Goal: Task Accomplishment & Management: Complete application form

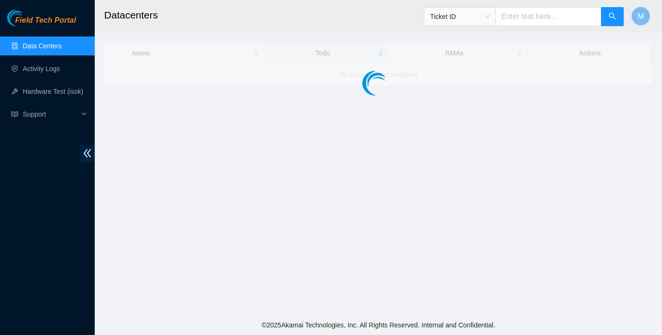
click at [41, 247] on div "Field Tech Portal Data Centers Activity Logs Hardware Test (isok) Support" at bounding box center [47, 171] width 95 height 325
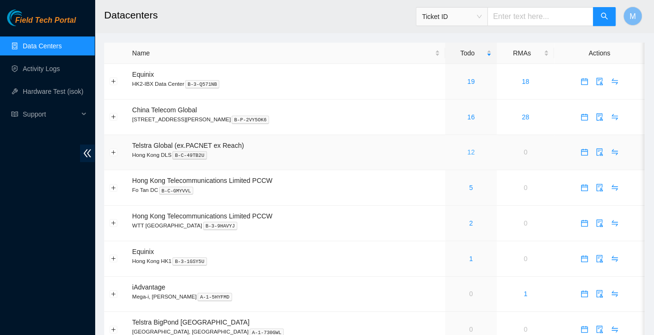
click at [467, 154] on link "12" at bounding box center [471, 152] width 8 height 8
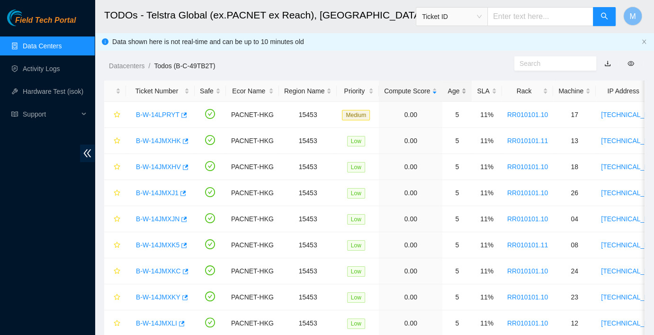
click at [453, 95] on div "Age" at bounding box center [456, 91] width 19 height 10
click at [452, 94] on div "Age" at bounding box center [456, 91] width 19 height 10
click at [158, 137] on link "B-W-14JMXHK" at bounding box center [158, 141] width 45 height 8
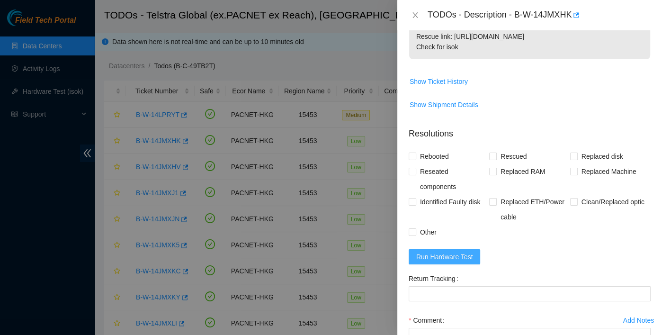
scroll to position [210, 0]
click at [433, 259] on span "Run Hardware Test" at bounding box center [444, 256] width 57 height 10
click at [425, 172] on span "Reseated components" at bounding box center [452, 178] width 73 height 30
click at [415, 172] on input "Reseated components" at bounding box center [411, 170] width 7 height 7
checkbox input "true"
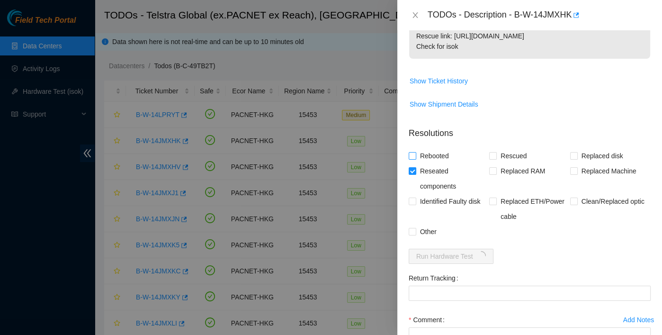
click at [426, 157] on span "Rebooted" at bounding box center [434, 155] width 36 height 15
click at [415, 157] on input "Rebooted" at bounding box center [411, 155] width 7 height 7
checkbox input "true"
click at [489, 154] on input "Rescued" at bounding box center [492, 155] width 7 height 7
checkbox input "true"
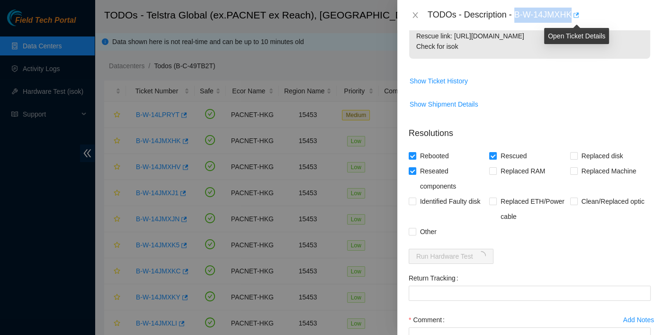
drag, startPoint x: 516, startPoint y: 16, endPoint x: 575, endPoint y: 20, distance: 58.4
click at [575, 20] on div "TODOs - Description - B-W-14JMXHK" at bounding box center [538, 15] width 223 height 15
copy div "B-W-14JMXHK"
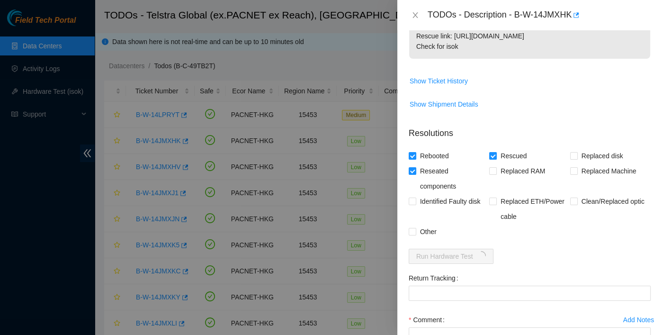
click at [491, 98] on span "Show Shipment Details" at bounding box center [529, 104] width 241 height 15
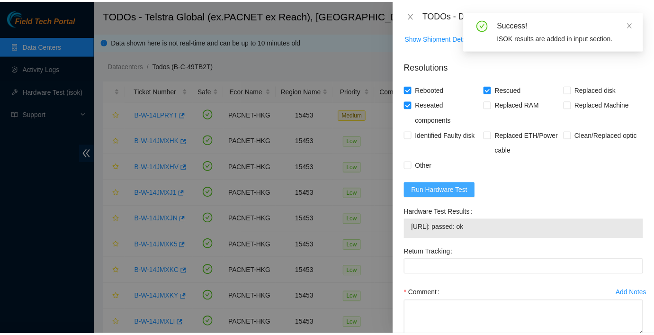
scroll to position [332, 0]
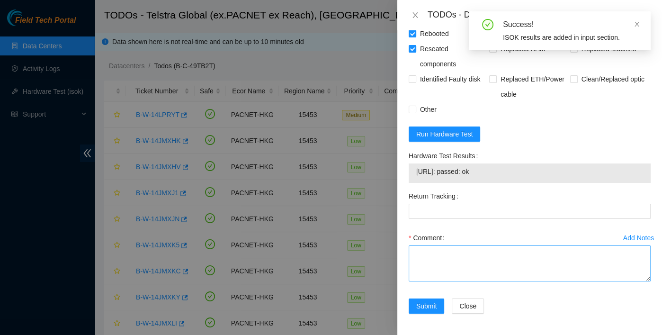
click at [456, 243] on div "Comment" at bounding box center [529, 237] width 242 height 15
click at [454, 251] on textarea "Comment" at bounding box center [529, 263] width 242 height 36
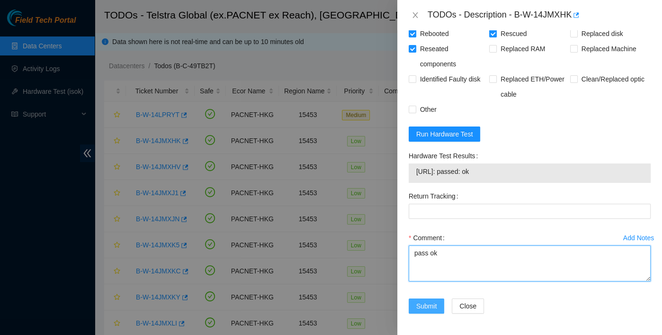
type textarea "pass ok"
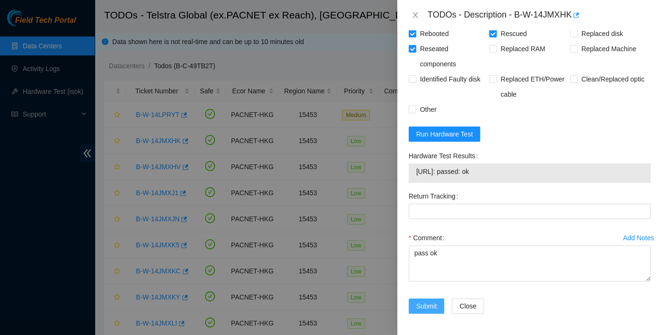
click at [433, 306] on span "Submit" at bounding box center [426, 306] width 21 height 10
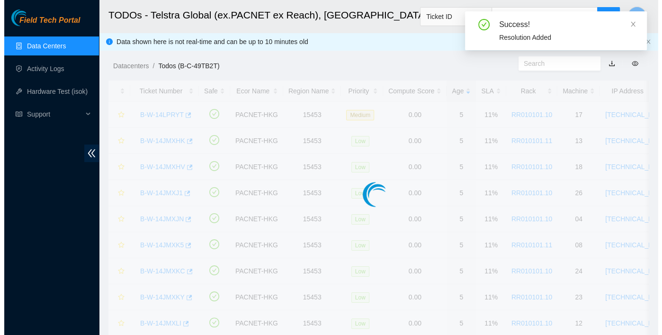
scroll to position [254, 0]
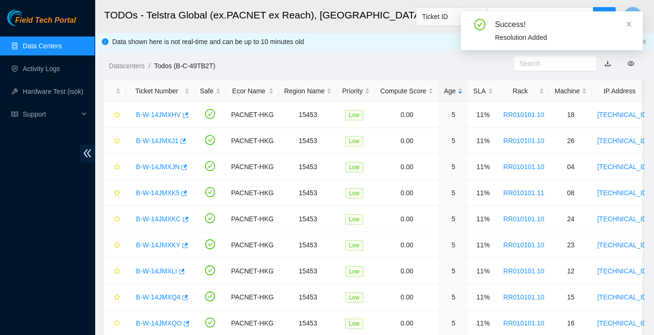
drag, startPoint x: 627, startPoint y: 21, endPoint x: 623, endPoint y: 26, distance: 6.1
click at [627, 21] on icon "close" at bounding box center [628, 24] width 7 height 7
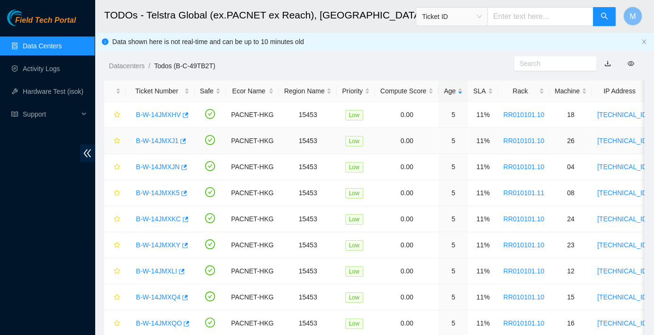
click at [155, 142] on link "B-W-14JMXJ1" at bounding box center [157, 141] width 43 height 8
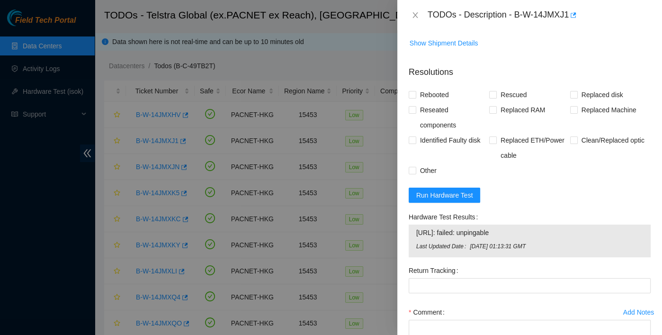
scroll to position [345, 0]
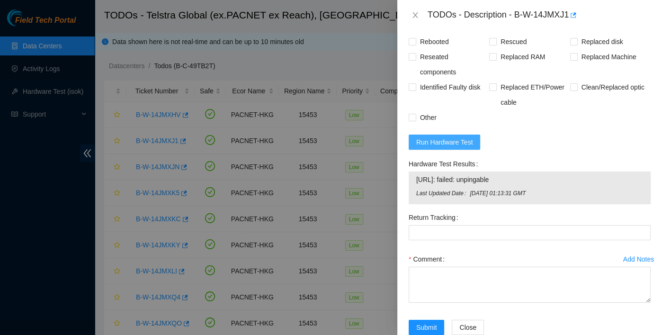
click at [462, 137] on span "Run Hardware Test" at bounding box center [444, 142] width 57 height 10
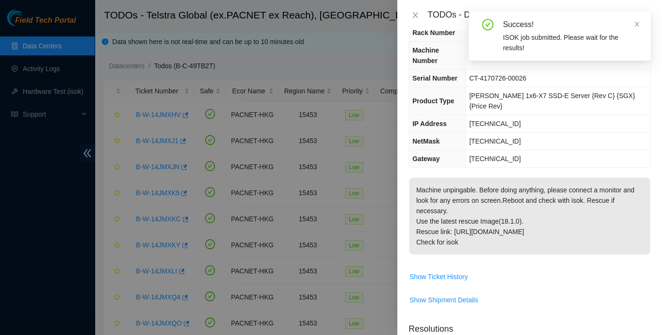
scroll to position [35, 0]
click at [635, 23] on icon "close" at bounding box center [636, 24] width 5 height 5
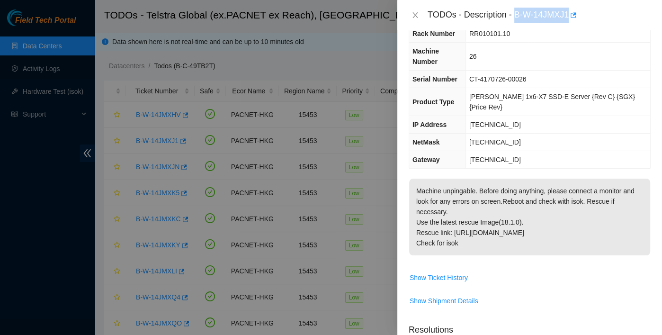
drag, startPoint x: 515, startPoint y: 13, endPoint x: 570, endPoint y: 27, distance: 57.3
click at [570, 27] on div "TODOs - Description - B-W-14JMXJ1" at bounding box center [529, 15] width 265 height 30
copy div "B-W-14JMXJ1"
drag, startPoint x: 503, startPoint y: 125, endPoint x: 472, endPoint y: 229, distance: 108.3
click at [503, 133] on td "255.255.255.192" at bounding box center [557, 142] width 185 height 18
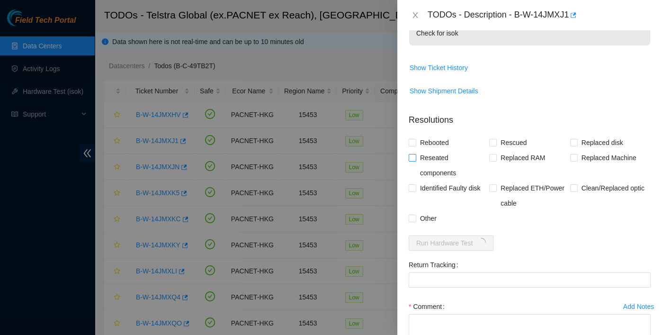
scroll to position [245, 0]
click at [435, 150] on span "Reseated components" at bounding box center [452, 165] width 73 height 30
click at [415, 153] on input "Reseated components" at bounding box center [411, 156] width 7 height 7
checkbox input "true"
click at [431, 134] on span "Rebooted" at bounding box center [434, 141] width 36 height 15
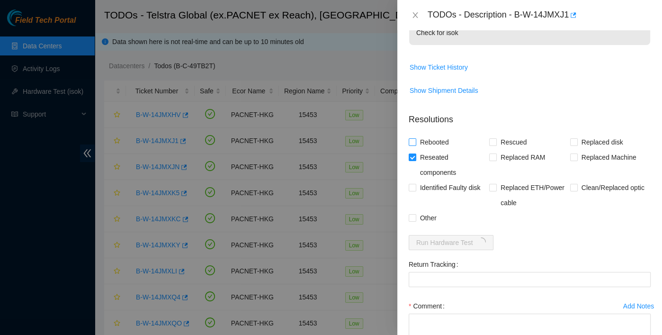
click at [415, 138] on input "Rebooted" at bounding box center [411, 141] width 7 height 7
checkbox input "true"
click at [523, 134] on span "Rescued" at bounding box center [514, 141] width 34 height 15
click at [496, 138] on input "Rescued" at bounding box center [492, 141] width 7 height 7
checkbox input "true"
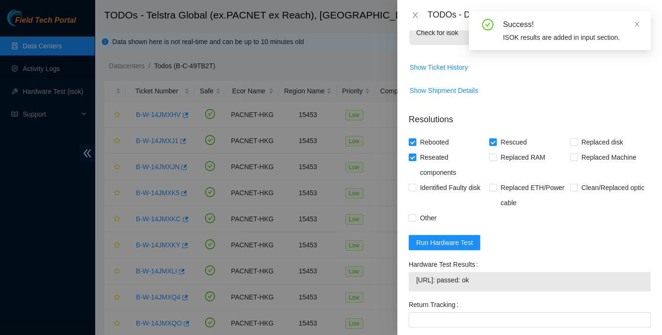
click at [640, 26] on div "Success! ISOK results are added in input section." at bounding box center [560, 30] width 182 height 39
click at [637, 24] on icon "close" at bounding box center [636, 24] width 7 height 7
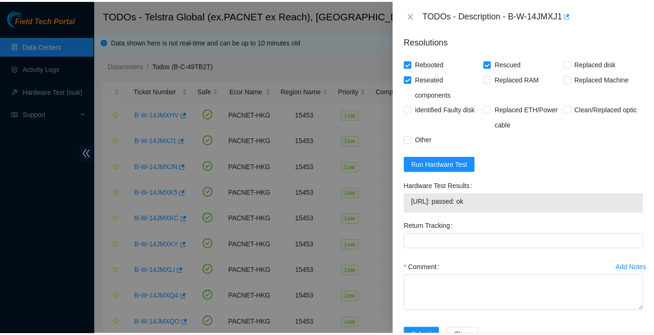
scroll to position [332, 0]
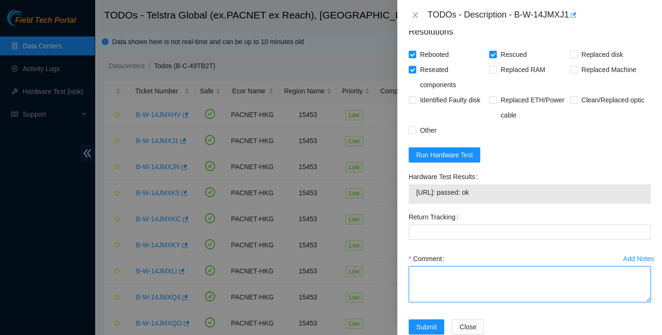
click at [453, 275] on textarea "Comment" at bounding box center [529, 284] width 242 height 36
type textarea "pass ok"
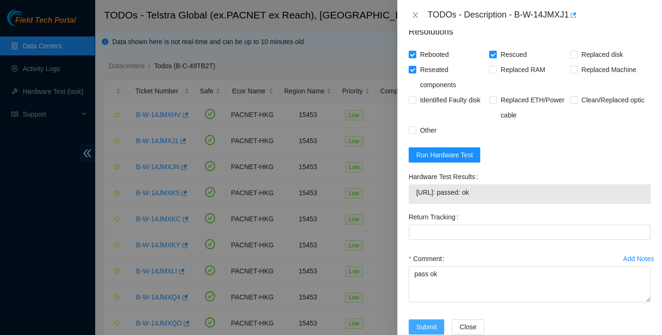
click at [423, 321] on span "Submit" at bounding box center [426, 326] width 21 height 10
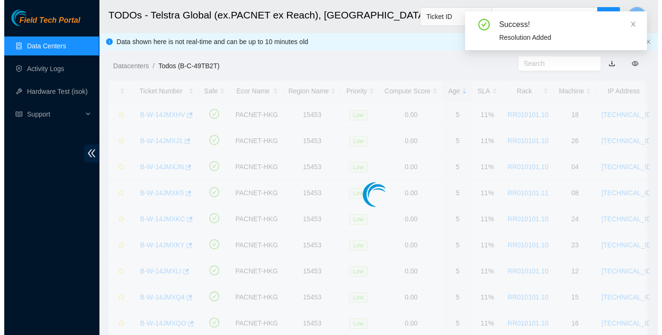
scroll to position [254, 0]
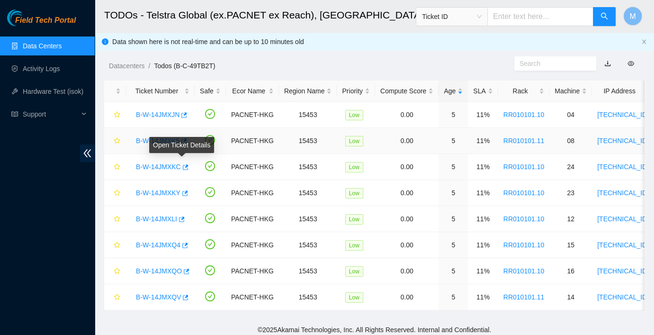
click at [170, 134] on div "B-W-14JMXK5" at bounding box center [160, 140] width 58 height 15
click at [168, 140] on link "B-W-14JMXK5" at bounding box center [158, 141] width 44 height 8
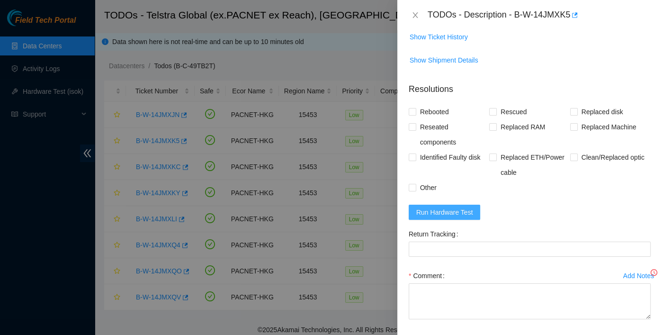
scroll to position [292, 0]
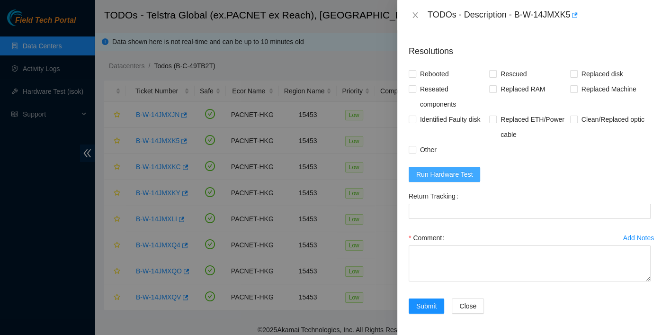
click at [453, 169] on span "Run Hardware Test" at bounding box center [444, 174] width 57 height 10
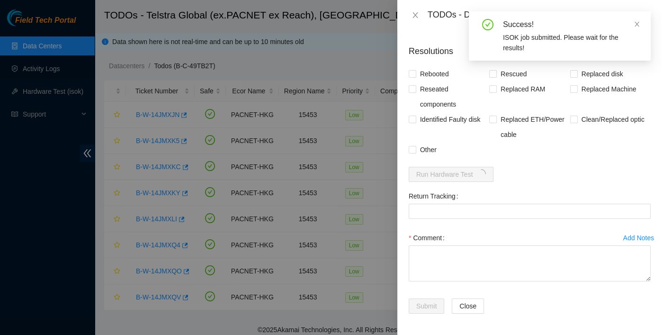
click at [514, 15] on div "Success! ISOK job submitted. Please wait for the results!" at bounding box center [560, 35] width 182 height 49
click at [635, 23] on icon "close" at bounding box center [636, 24] width 7 height 7
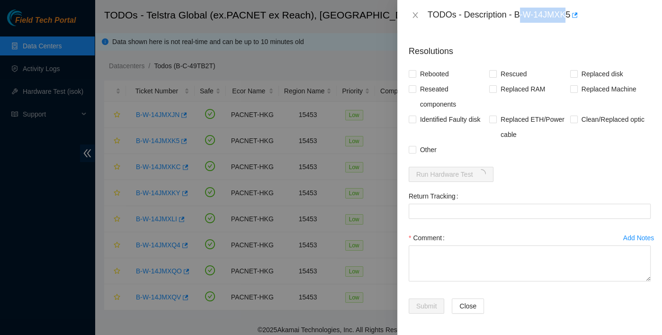
drag, startPoint x: 518, startPoint y: 14, endPoint x: 567, endPoint y: 25, distance: 49.9
click at [567, 25] on div "TODOs - Description - B-W-14JMXK5" at bounding box center [529, 15] width 265 height 30
drag, startPoint x: 567, startPoint y: 25, endPoint x: 527, endPoint y: 9, distance: 42.1
click at [529, 10] on div "TODOs - Description - B-W-14JMXK5" at bounding box center [538, 15] width 223 height 15
drag, startPoint x: 516, startPoint y: 15, endPoint x: 569, endPoint y: 25, distance: 53.5
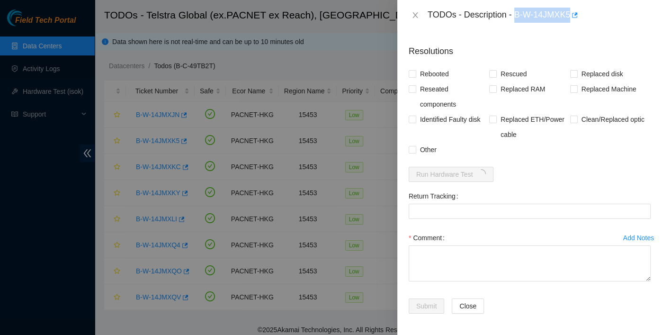
click at [569, 25] on div "TODOs - Description - B-W-14JMXK5" at bounding box center [529, 15] width 265 height 30
copy div "B-W-14JMXK5"
click at [445, 88] on span "Reseated components" at bounding box center [452, 96] width 73 height 30
click at [415, 88] on input "Reseated components" at bounding box center [411, 88] width 7 height 7
checkbox input "true"
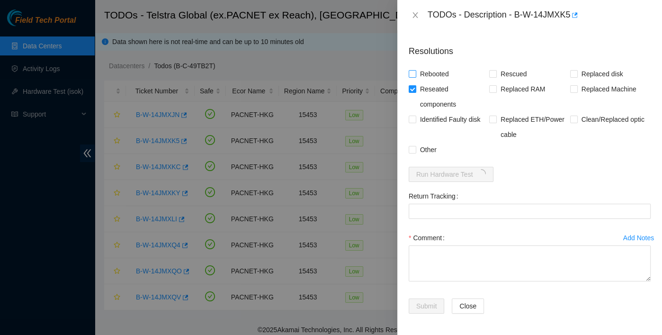
click at [441, 75] on span "Rebooted" at bounding box center [434, 73] width 36 height 15
click at [415, 75] on input "Rebooted" at bounding box center [411, 73] width 7 height 7
checkbox input "true"
click at [502, 75] on span "Rescued" at bounding box center [514, 73] width 34 height 15
click at [496, 75] on input "Rescued" at bounding box center [492, 73] width 7 height 7
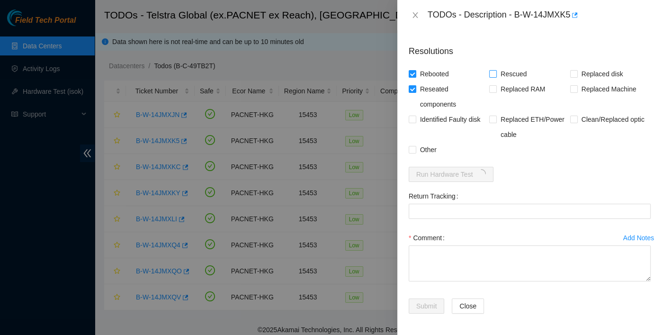
checkbox input "true"
click at [465, 284] on div "Comment" at bounding box center [529, 258] width 242 height 57
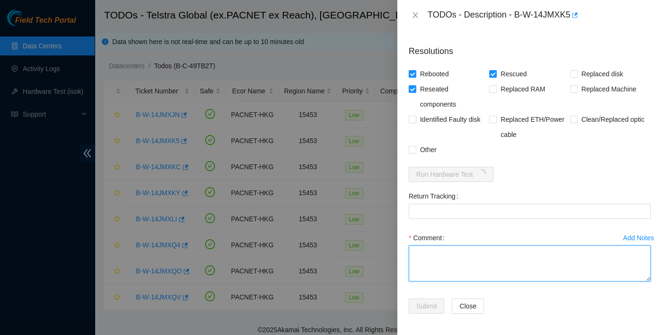
click at [458, 259] on textarea "Comment" at bounding box center [529, 263] width 242 height 36
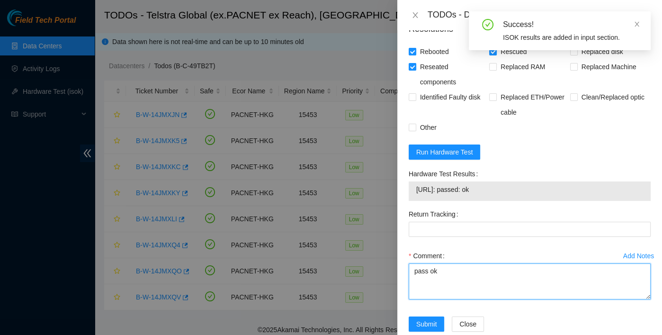
scroll to position [332, 0]
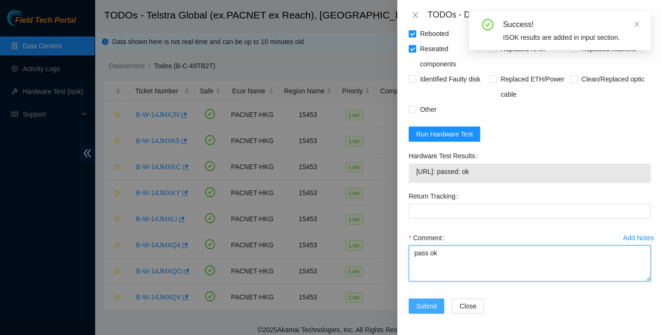
type textarea "pass ok"
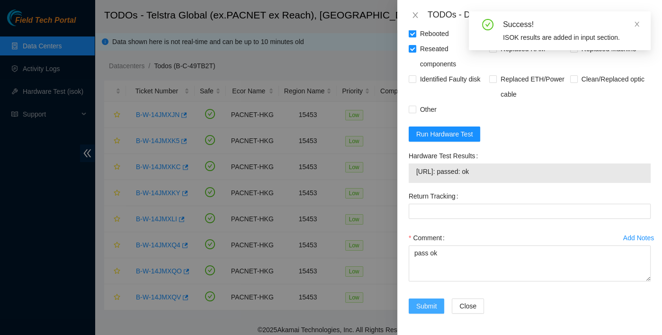
click at [428, 307] on span "Submit" at bounding box center [426, 306] width 21 height 10
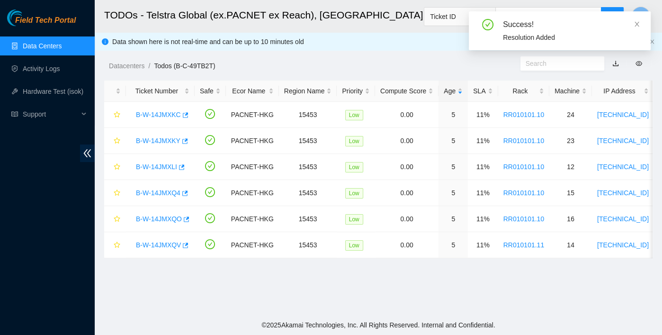
scroll to position [254, 0]
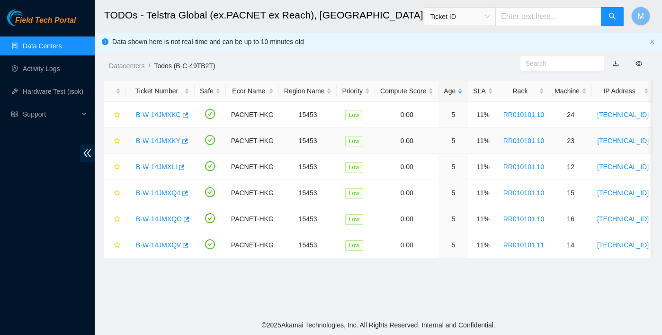
click at [162, 141] on link "B-W-14JMXKY" at bounding box center [158, 141] width 44 height 8
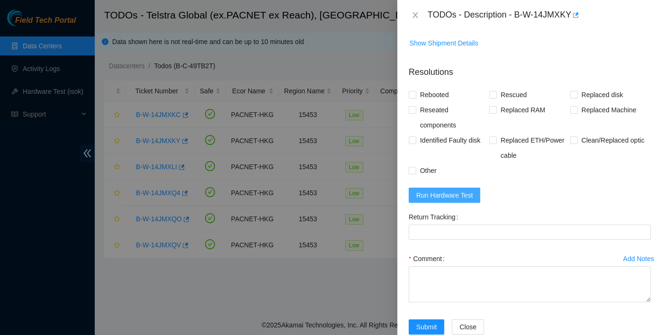
click at [440, 190] on span "Run Hardware Test" at bounding box center [444, 195] width 57 height 10
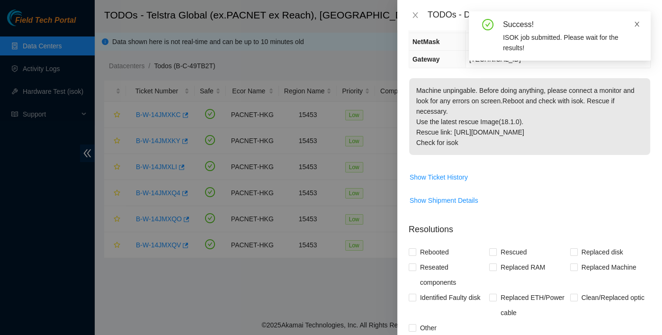
scroll to position [134, 0]
click at [637, 23] on icon "close" at bounding box center [636, 24] width 5 height 5
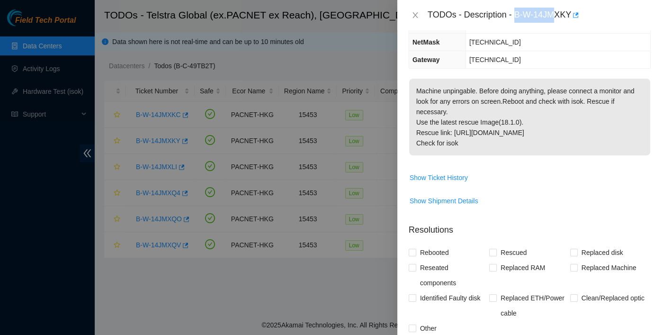
drag, startPoint x: 515, startPoint y: 14, endPoint x: 555, endPoint y: 26, distance: 42.5
click at [555, 26] on div "TODOs - Description - B-W-14JMXKY" at bounding box center [529, 15] width 265 height 30
copy div "B-W-14JM"
click at [515, 14] on div "TODOs - Description - B-W-14JMXKY" at bounding box center [538, 15] width 223 height 15
drag, startPoint x: 514, startPoint y: 14, endPoint x: 575, endPoint y: 25, distance: 61.6
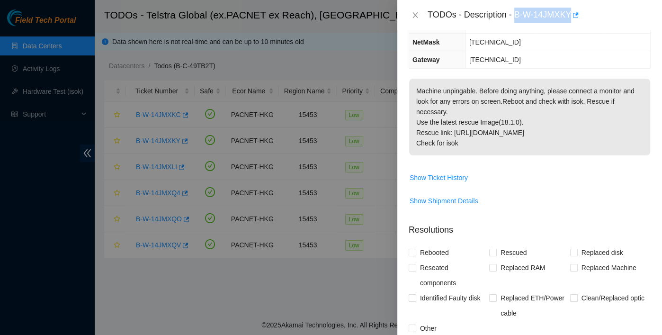
click at [575, 25] on div "TODOs - Description - B-W-14JMXKY" at bounding box center [529, 15] width 265 height 30
copy div "B-W-14JMXKY"
click at [427, 260] on span "Reseated components" at bounding box center [452, 275] width 73 height 30
click at [415, 264] on input "Reseated components" at bounding box center [411, 267] width 7 height 7
checkbox input "true"
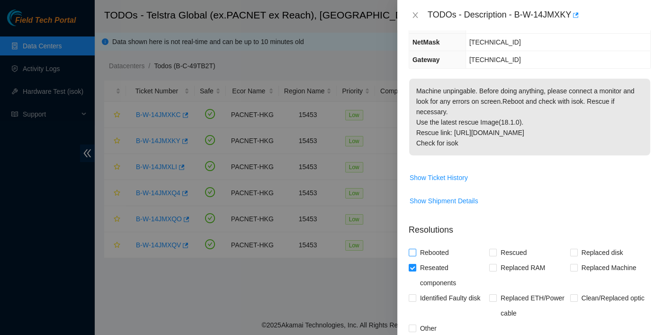
click at [423, 245] on span "Rebooted" at bounding box center [434, 252] width 36 height 15
click at [415, 249] on input "Rebooted" at bounding box center [411, 252] width 7 height 7
checkbox input "true"
click at [500, 245] on span "Rescued" at bounding box center [514, 252] width 34 height 15
click at [496, 249] on input "Rescued" at bounding box center [492, 252] width 7 height 7
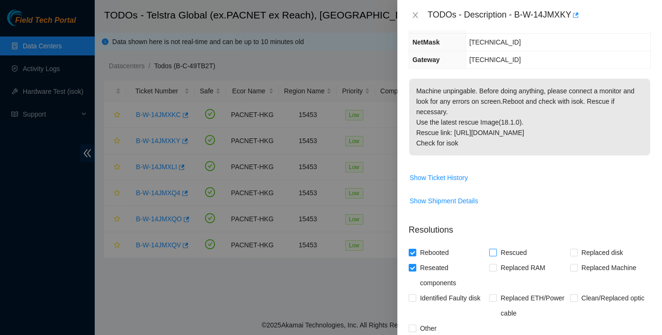
checkbox input "true"
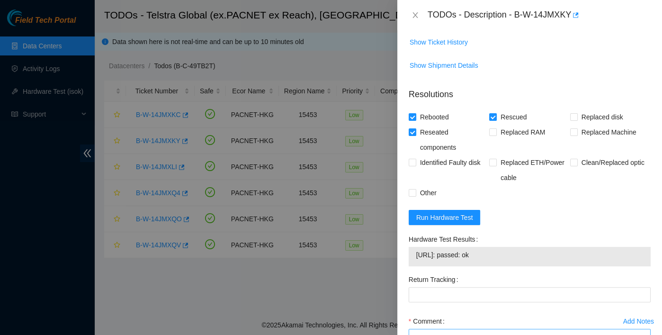
scroll to position [332, 0]
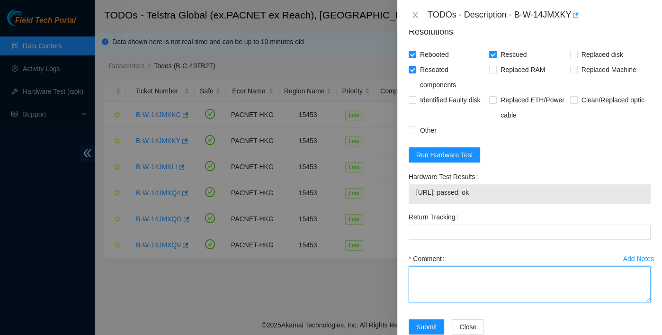
click at [458, 274] on textarea "Comment" at bounding box center [529, 284] width 242 height 36
type textarea "pass ok"
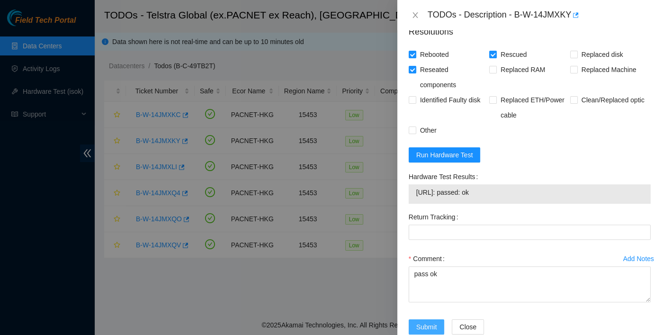
click at [416, 321] on span "Submit" at bounding box center [426, 326] width 21 height 10
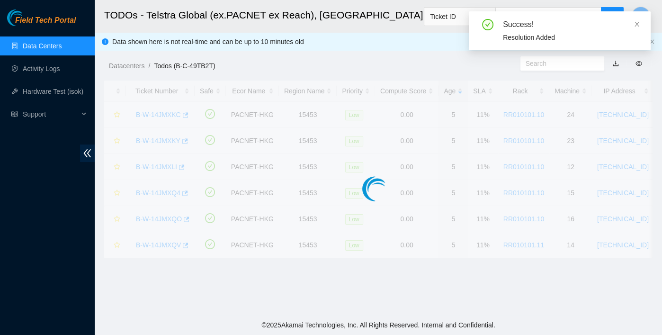
scroll to position [254, 0]
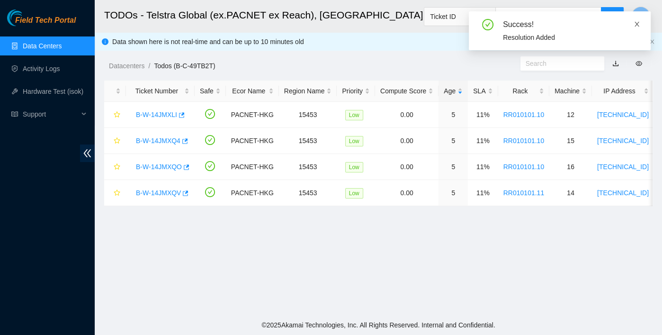
click at [637, 25] on icon "close" at bounding box center [636, 24] width 5 height 5
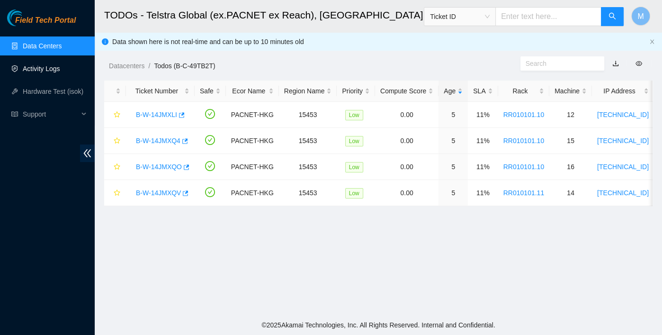
click at [51, 67] on link "Activity Logs" at bounding box center [41, 69] width 37 height 8
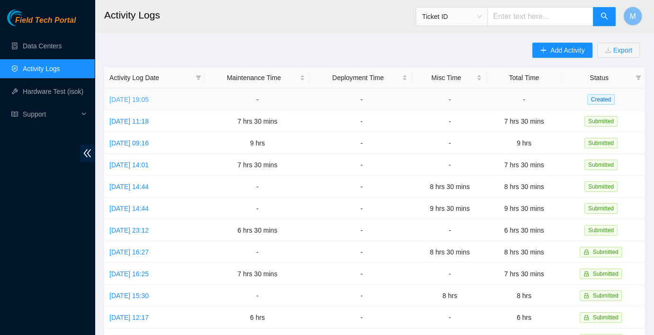
click at [149, 100] on link "Wed, 03 Sep 2025 19:05" at bounding box center [128, 100] width 39 height 8
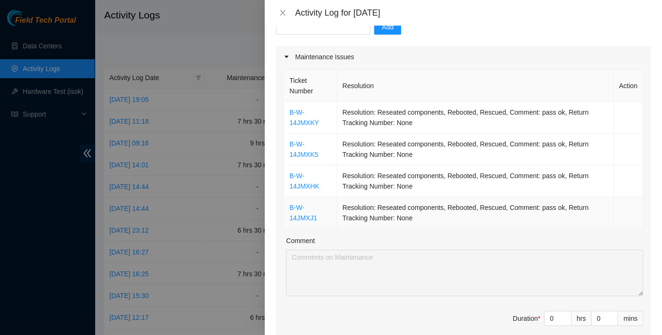
scroll to position [105, 0]
click at [311, 24] on div "Activity Log for 03-09-2025" at bounding box center [463, 13] width 397 height 26
click at [311, 25] on div "Activity Log for 03-09-2025" at bounding box center [463, 13] width 397 height 26
drag, startPoint x: 311, startPoint y: 25, endPoint x: 314, endPoint y: 28, distance: 5.0
click at [314, 28] on input "text" at bounding box center [323, 26] width 94 height 15
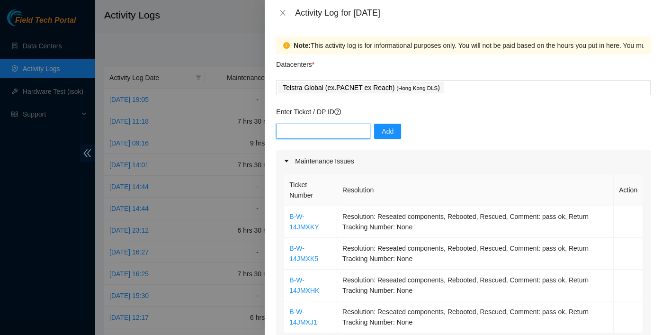
scroll to position [0, 0]
drag, startPoint x: 545, startPoint y: 141, endPoint x: 474, endPoint y: 99, distance: 82.2
click at [545, 141] on div "Add" at bounding box center [463, 137] width 374 height 27
click at [447, 89] on div "Telstra Global (ex.PACNET ex Reach) ( Hong Kong DLS )" at bounding box center [463, 87] width 370 height 13
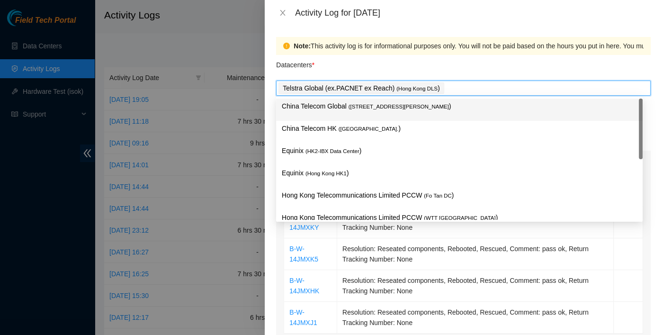
click at [425, 111] on p "China Telecom Global ( Room B11, 2/F, 18 Chun Yat Street, TKO , Hong Kong )" at bounding box center [459, 106] width 355 height 11
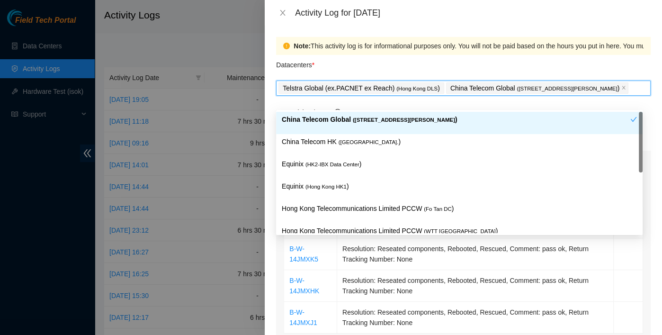
click at [388, 138] on p "China Telecom HK ( Hong Kong. )" at bounding box center [459, 141] width 355 height 11
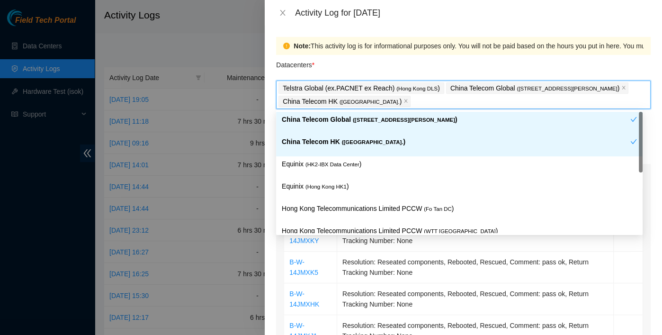
click at [467, 72] on div "Datacenters *" at bounding box center [463, 68] width 374 height 26
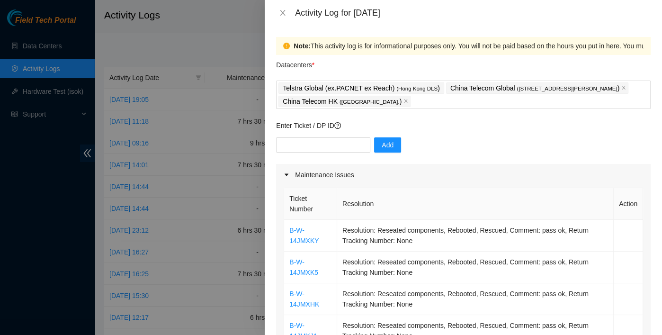
click at [319, 152] on div "Add" at bounding box center [463, 150] width 374 height 27
click at [319, 149] on input "text" at bounding box center [323, 144] width 94 height 15
paste input "B-W-14LPRYT"
type input "B-W-14LPRYT"
click at [390, 148] on button "Add" at bounding box center [387, 144] width 27 height 15
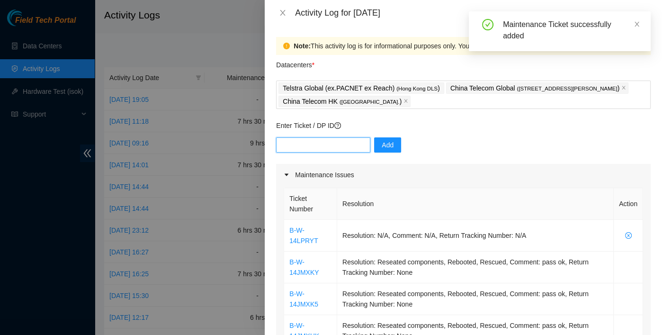
click at [309, 145] on input "text" at bounding box center [323, 144] width 94 height 15
paste input "B-W-14JMXHV"
type input "B-W-14JMXHV"
click at [382, 141] on span "Add" at bounding box center [388, 145] width 12 height 10
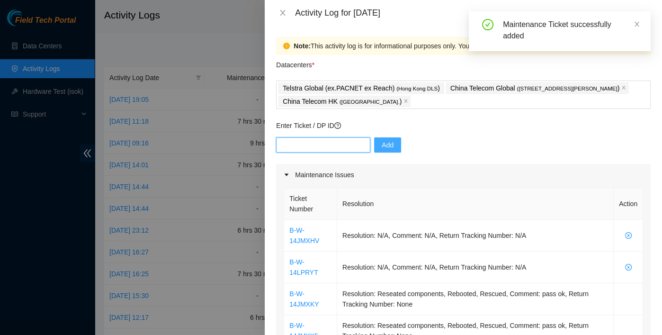
click at [306, 151] on input "text" at bounding box center [323, 144] width 94 height 15
paste input "B-W-14JMXJN"
type input "B-W-14JMXJN"
click at [382, 140] on span "Add" at bounding box center [388, 145] width 12 height 10
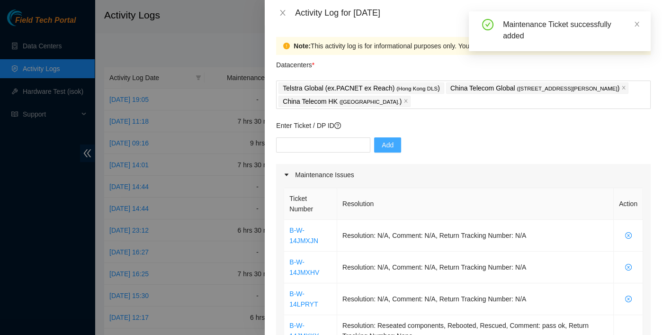
click at [304, 133] on div "Enter Ticket / DP ID Add" at bounding box center [463, 142] width 374 height 44
click at [304, 134] on div "Enter Ticket / DP ID Add" at bounding box center [463, 142] width 374 height 44
drag, startPoint x: 304, startPoint y: 134, endPoint x: 305, endPoint y: 142, distance: 7.1
click at [305, 138] on input "text" at bounding box center [323, 144] width 94 height 15
click at [305, 143] on input "text" at bounding box center [323, 144] width 94 height 15
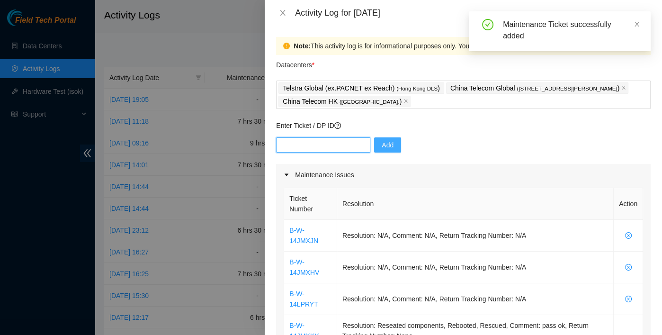
paste input "B-W-14JMXKC"
type input "B-W-14JMXKC"
click at [400, 148] on div "B-W-14JMXKC Add" at bounding box center [463, 150] width 374 height 27
click at [393, 146] on button "Add" at bounding box center [387, 144] width 27 height 15
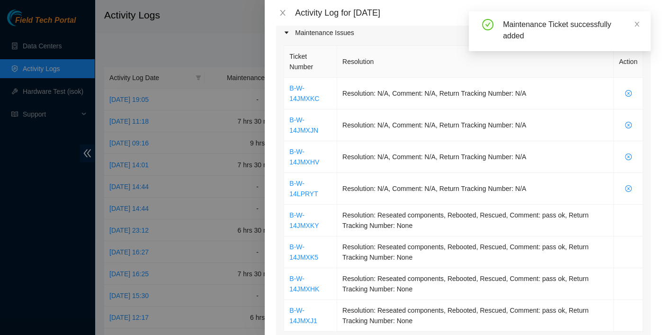
scroll to position [143, 0]
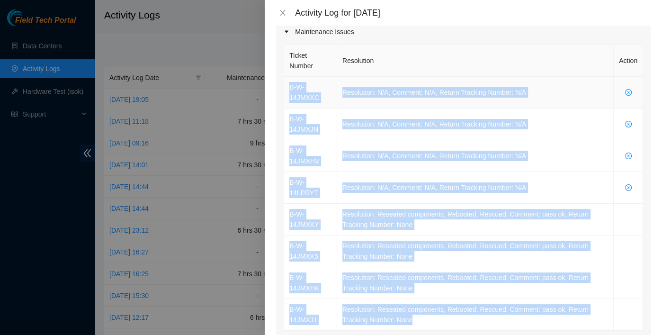
drag, startPoint x: 435, startPoint y: 312, endPoint x: 287, endPoint y: 90, distance: 266.6
click at [287, 90] on tbody "B-W-14JMXKC Resolution: N/A, Comment: N/A, Return Tracking Number: N/A B-W-14JM…" at bounding box center [463, 204] width 359 height 254
copy tbody "B-W-14JMXKC Resolution: N/A, Comment: N/A, Return Tracking Number: N/A B-W-14JM…"
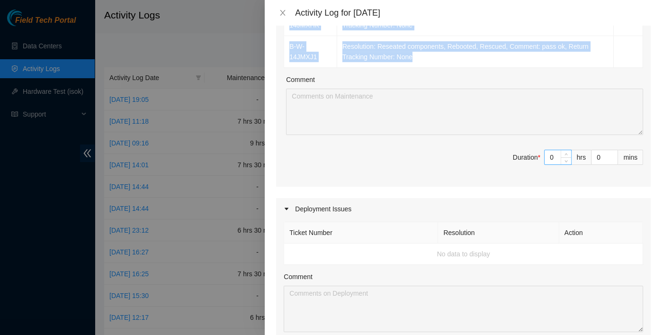
scroll to position [406, 0]
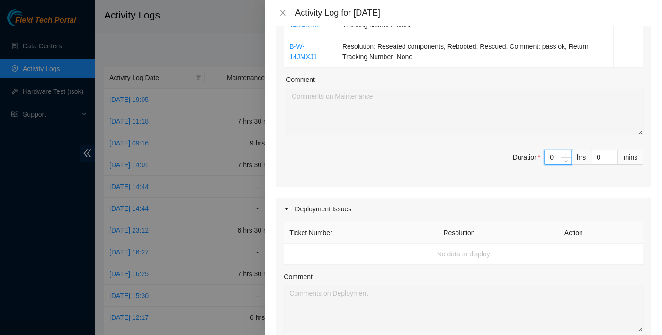
drag, startPoint x: 548, startPoint y: 140, endPoint x: 497, endPoint y: 140, distance: 51.1
click at [497, 150] on span "Duration * 0 hrs 0 mins" at bounding box center [463, 163] width 359 height 27
type input "8"
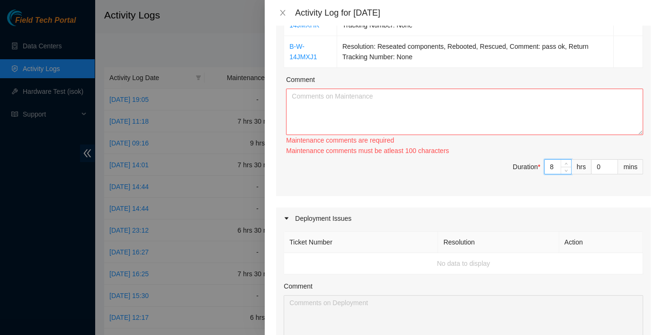
type input "8"
click at [347, 89] on textarea "Comment" at bounding box center [464, 112] width 357 height 46
paste textarea "B-W-14JMXKC Resolution: N/A, Comment: N/A, Return Tracking Number: N/A B-W-14JM…"
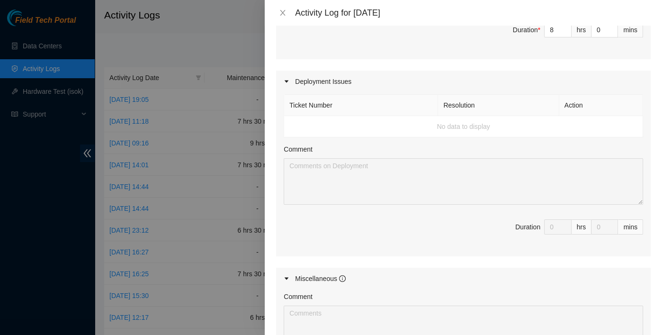
scroll to position [688, 0]
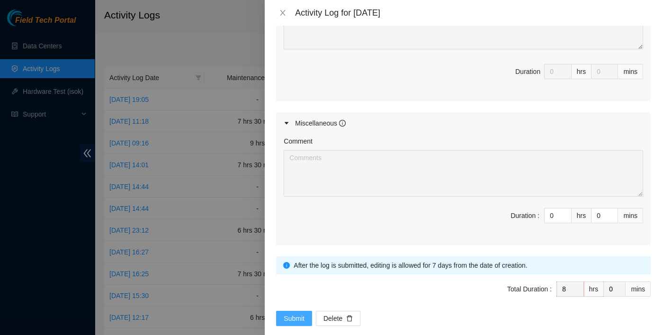
type textarea "B-W-14JMXKC Resolution: N/A, Comment: N/A, Return Tracking Number: N/A B-W-14JM…"
click at [291, 313] on span "Submit" at bounding box center [294, 318] width 21 height 10
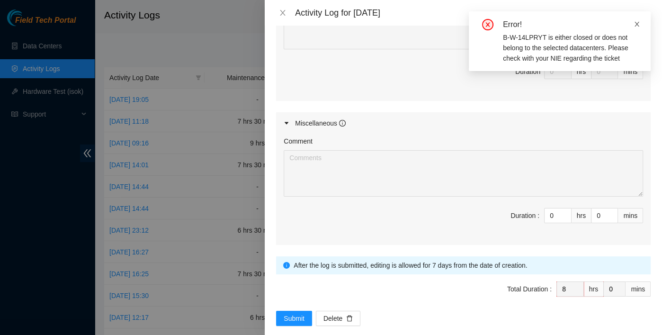
click at [639, 21] on icon "close" at bounding box center [636, 24] width 7 height 7
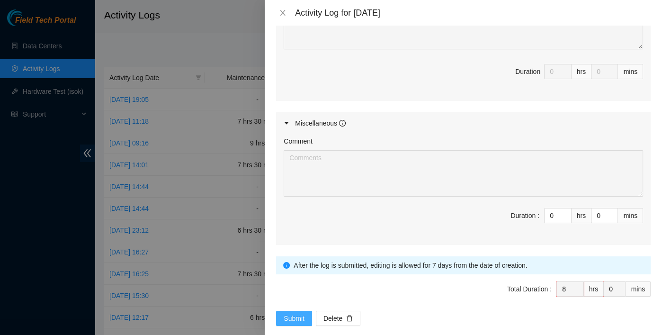
click at [310, 311] on button "Submit" at bounding box center [294, 318] width 36 height 15
click at [294, 313] on span "Submit" at bounding box center [304, 318] width 21 height 10
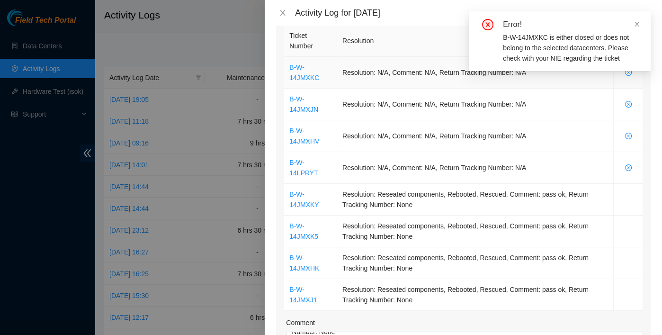
scroll to position [162, 0]
click at [635, 22] on icon "close" at bounding box center [636, 24] width 5 height 5
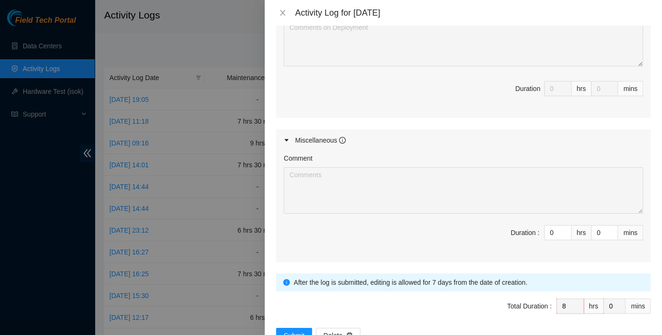
scroll to position [688, 0]
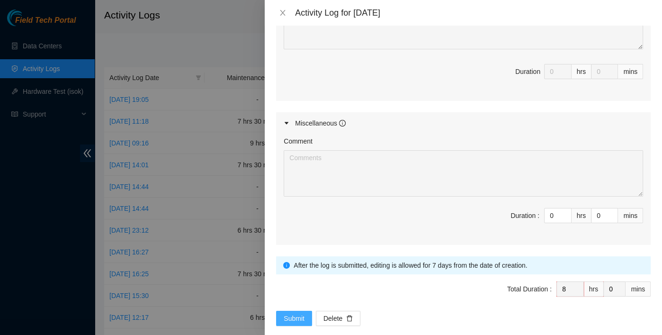
click at [290, 313] on span "Submit" at bounding box center [294, 318] width 21 height 10
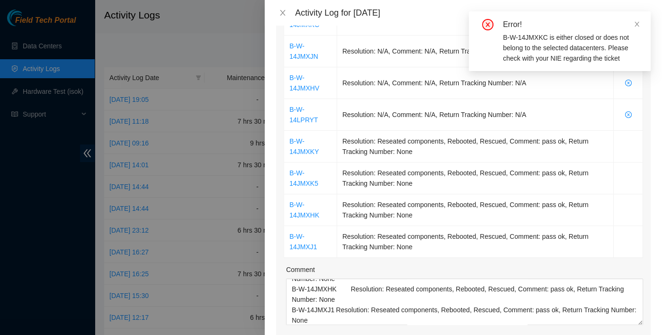
scroll to position [215, 0]
click at [638, 22] on icon "close" at bounding box center [636, 24] width 5 height 5
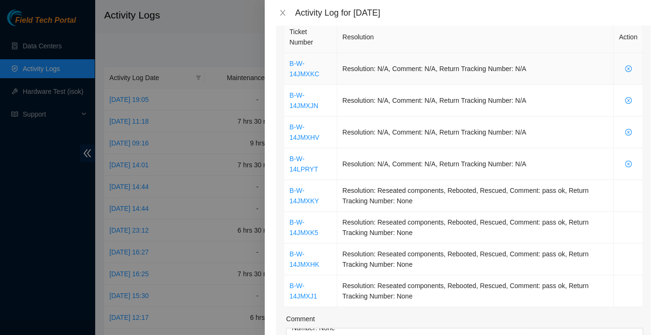
click at [624, 62] on td at bounding box center [627, 69] width 29 height 32
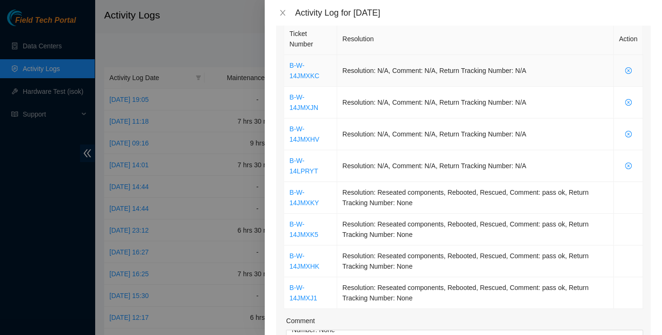
click at [625, 68] on icon "close-circle" at bounding box center [628, 70] width 7 height 7
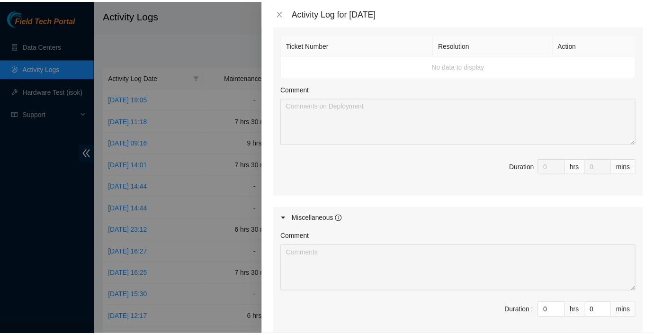
scroll to position [657, 0]
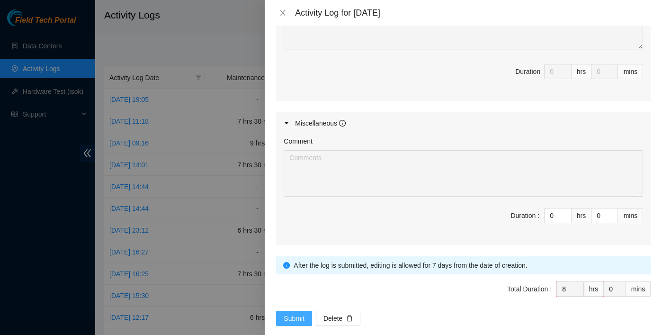
click at [297, 313] on span "Submit" at bounding box center [294, 318] width 21 height 10
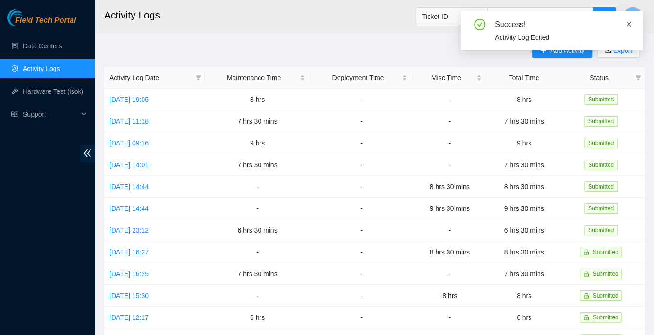
click at [626, 24] on icon "close" at bounding box center [628, 24] width 7 height 7
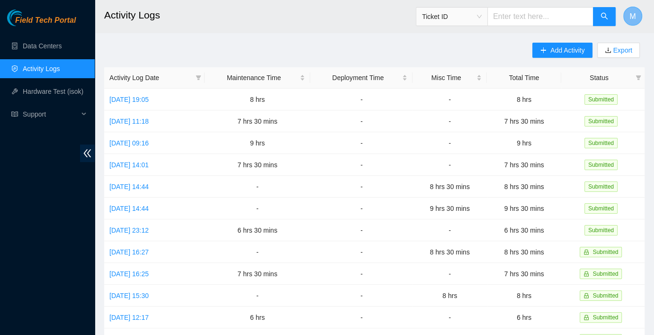
click at [630, 11] on span "M" at bounding box center [632, 16] width 6 height 12
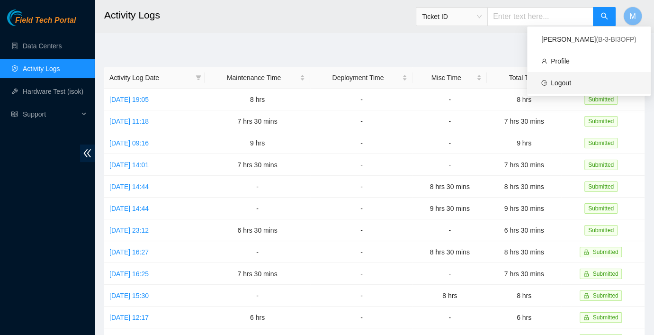
click at [571, 81] on link "Logout" at bounding box center [561, 83] width 20 height 8
